Goal: Information Seeking & Learning: Learn about a topic

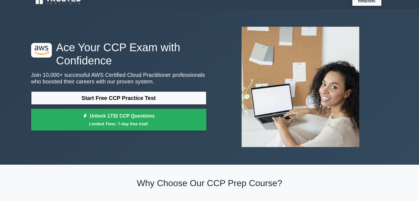
scroll to position [10, 0]
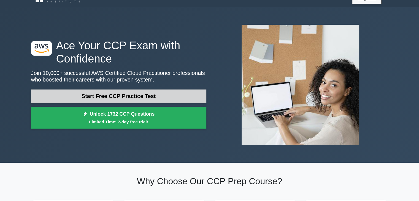
click at [144, 90] on link "Start Free CCP Practice Test" at bounding box center [118, 96] width 175 height 13
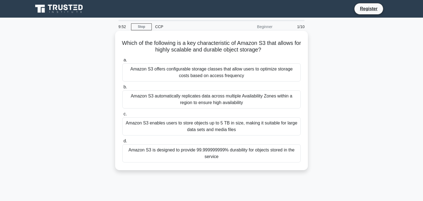
click at [165, 46] on h5 "Which of the following is a key characteristic of Amazon S3 that allows for hig…" at bounding box center [212, 47] width 180 height 14
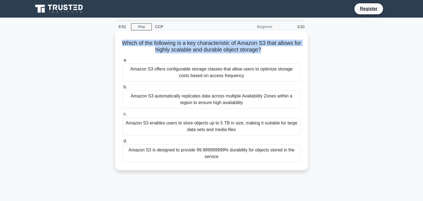
click at [165, 46] on h5 "Which of the following is a key characteristic of Amazon S3 that allows for hig…" at bounding box center [212, 47] width 180 height 14
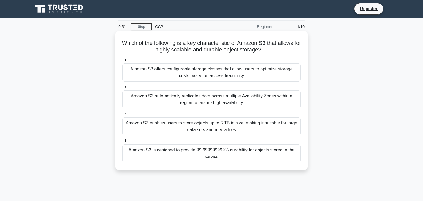
click at [195, 56] on div "a. Amazon S3 offers configurable storage classes that allow users to optimize s…" at bounding box center [211, 110] width 185 height 108
